Goal: Book appointment/travel/reservation

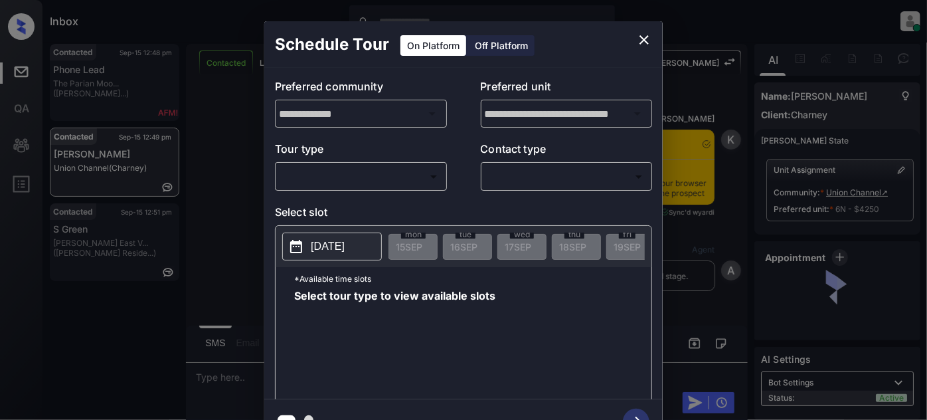
scroll to position [4449, 0]
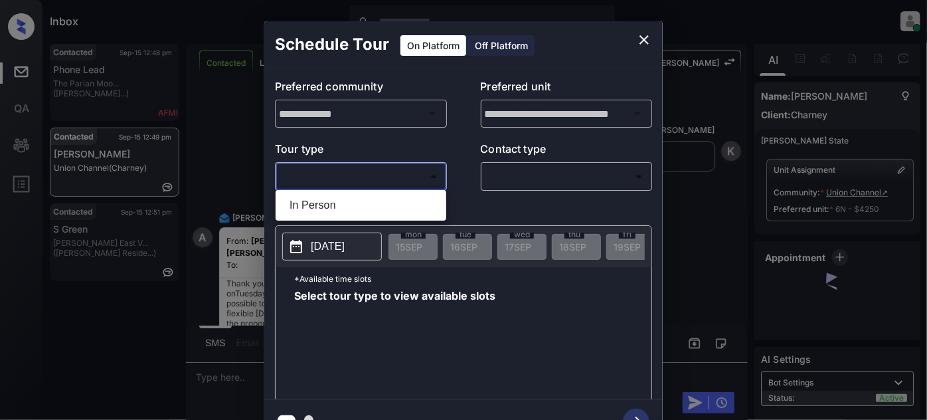
click at [360, 184] on body "Inbox [PERSON_NAME] Online Set yourself offline Set yourself on break Profile S…" at bounding box center [463, 210] width 927 height 420
click at [355, 206] on li "In Person" at bounding box center [361, 205] width 164 height 24
type input "********"
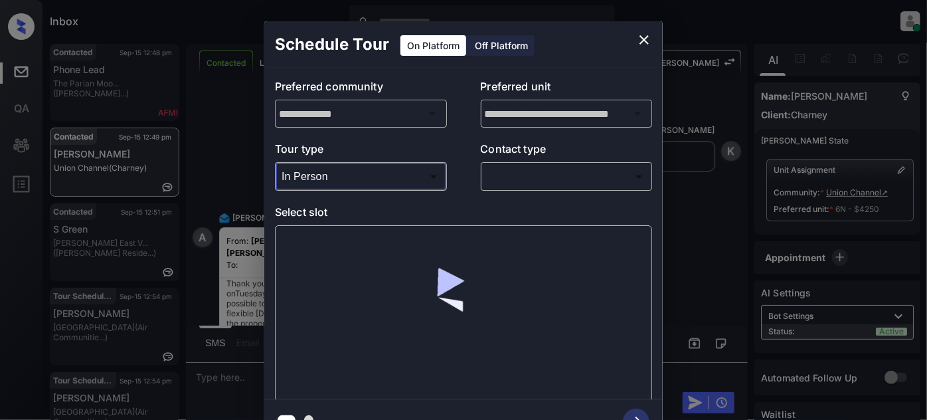
click at [524, 183] on body "Inbox [PERSON_NAME] Online Set yourself offline Set yourself on break Profile S…" at bounding box center [463, 210] width 927 height 420
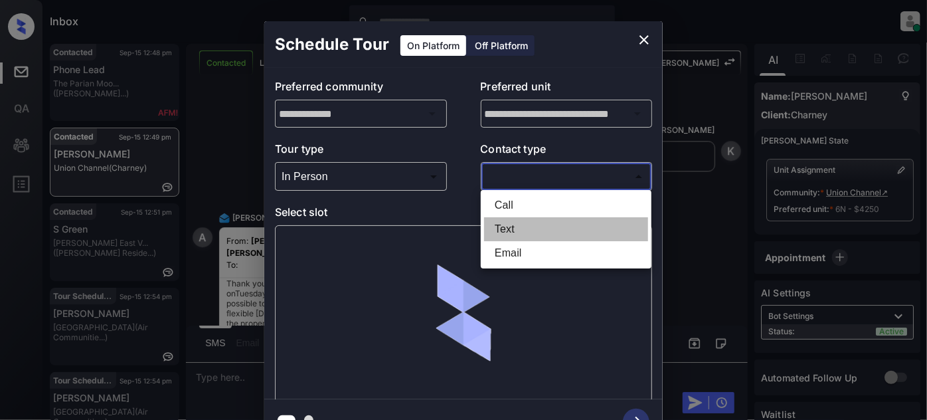
click at [509, 233] on li "Text" at bounding box center [566, 229] width 164 height 24
type input "****"
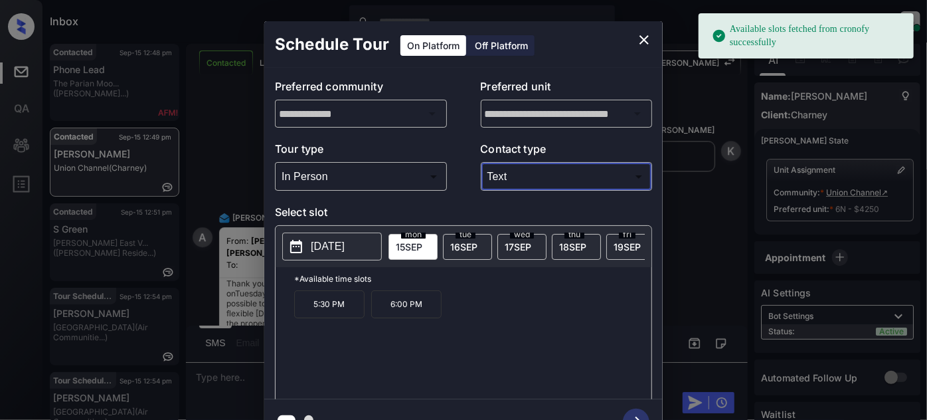
click at [327, 246] on p "[DATE]" at bounding box center [328, 246] width 34 height 16
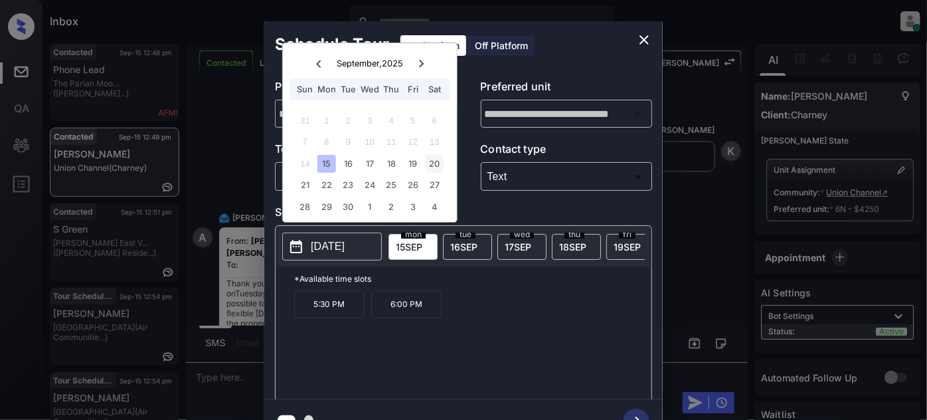
click at [435, 159] on div "20" at bounding box center [435, 164] width 18 height 18
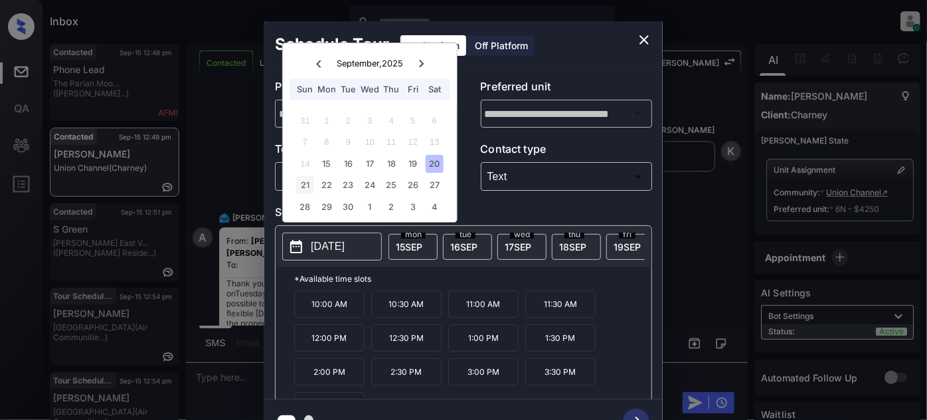
click at [301, 192] on div "21" at bounding box center [305, 185] width 18 height 18
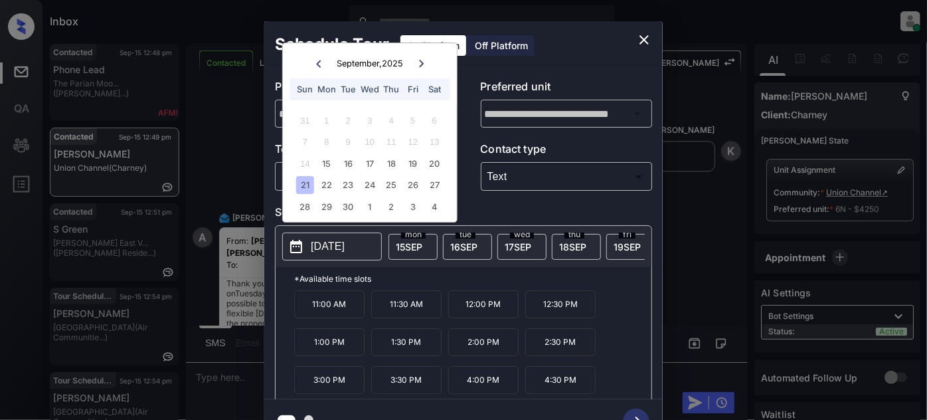
click at [648, 34] on icon "close" at bounding box center [644, 40] width 16 height 16
